Goal: Task Accomplishment & Management: Manage account settings

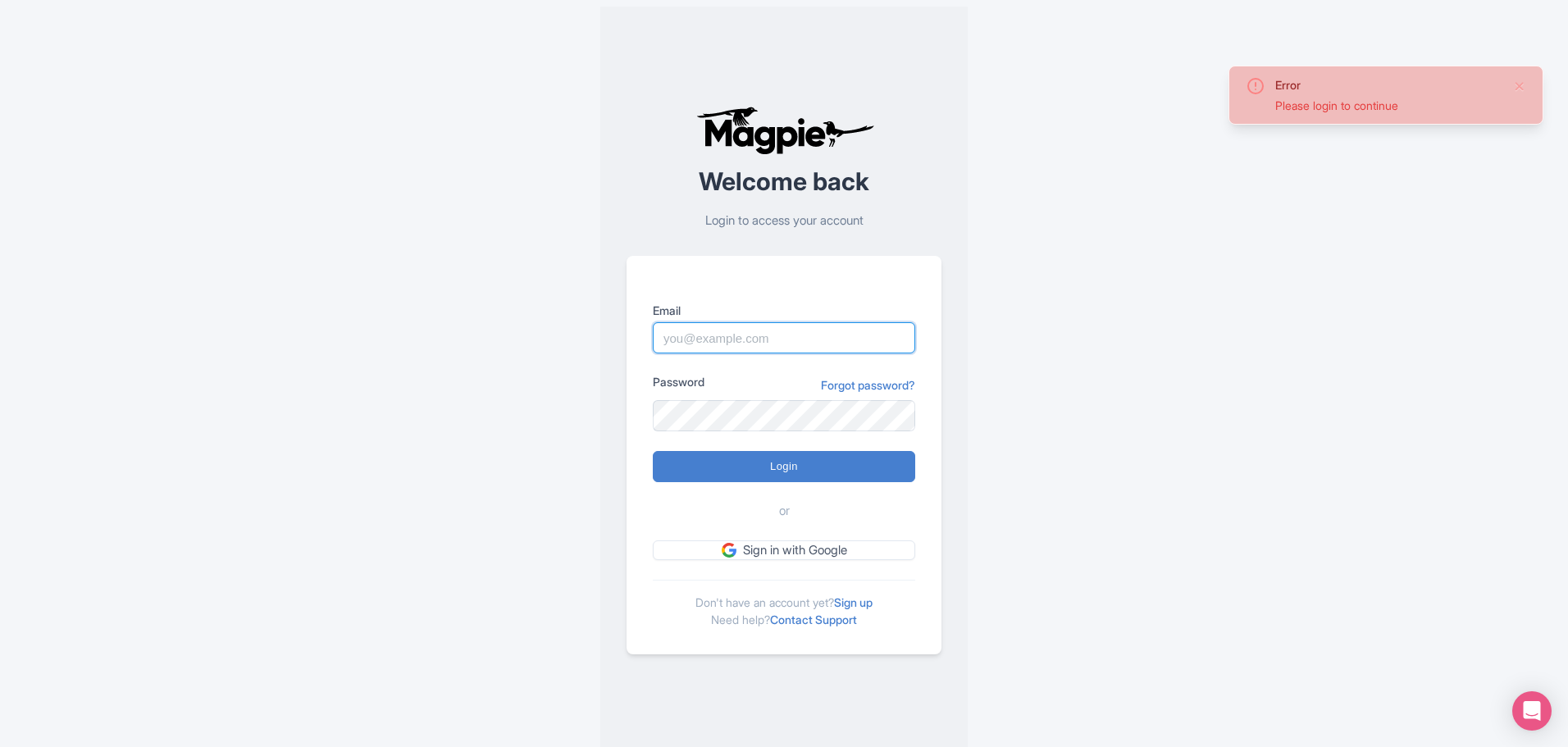
click at [720, 344] on input "Email" at bounding box center [784, 338] width 263 height 31
type input "[EMAIL_ADDRESS][DOMAIN_NAME]"
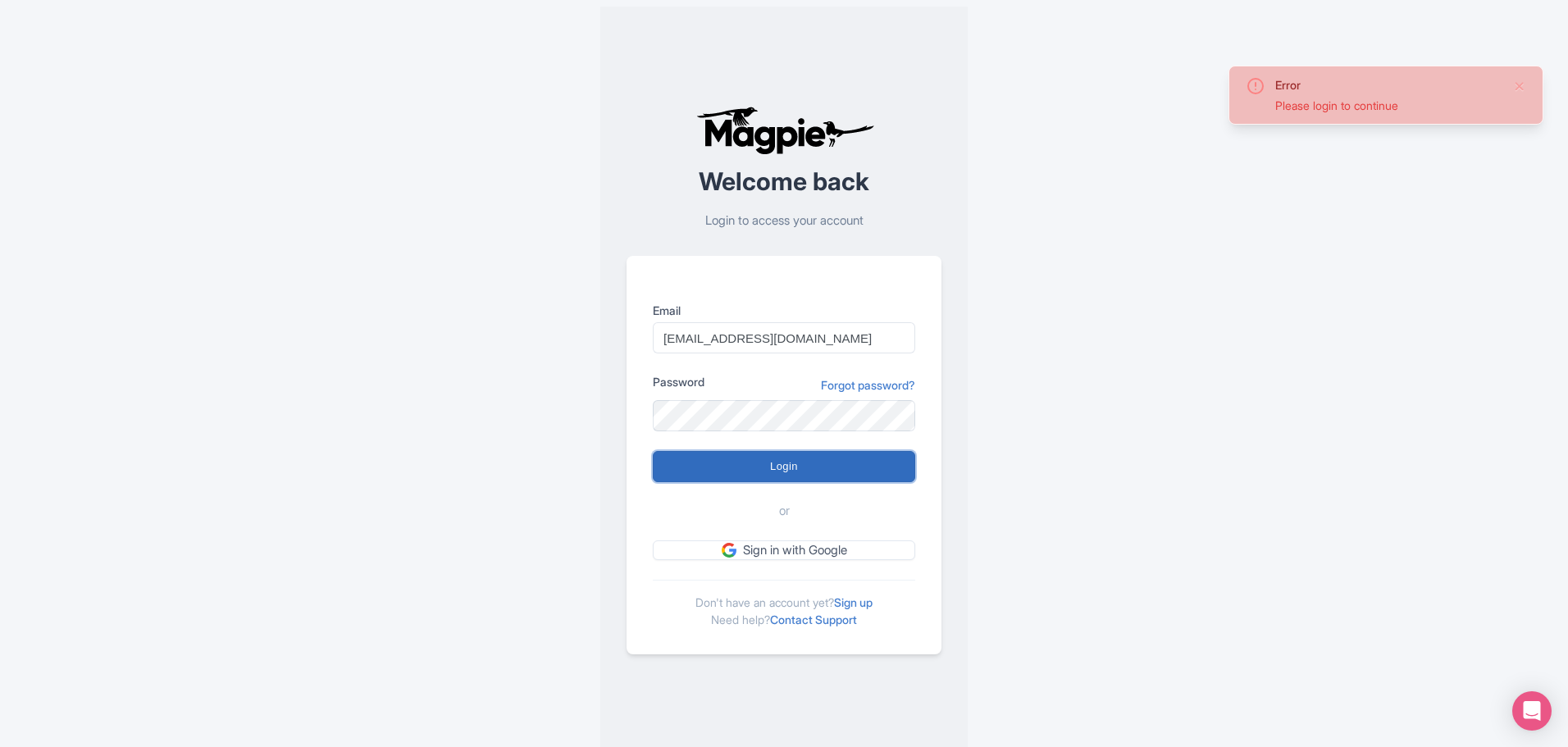
click at [718, 468] on input "Login" at bounding box center [784, 466] width 263 height 31
type input "Logging in..."
